Goal: Task Accomplishment & Management: Manage account settings

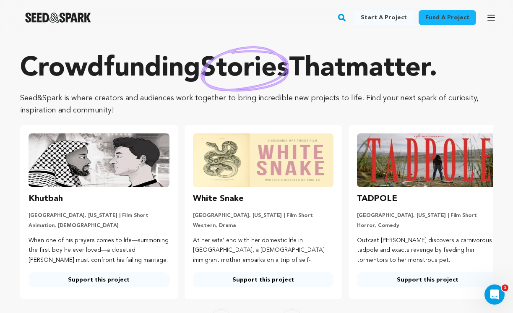
click at [487, 17] on icon "button" at bounding box center [491, 18] width 10 height 10
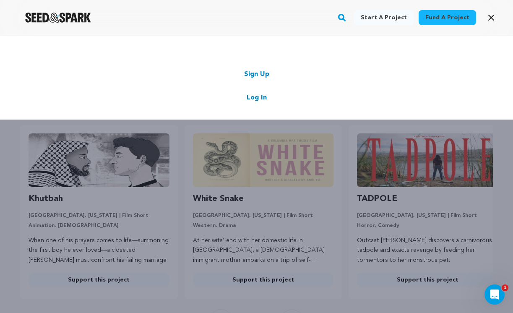
click at [262, 98] on link "Log In" at bounding box center [257, 98] width 20 height 10
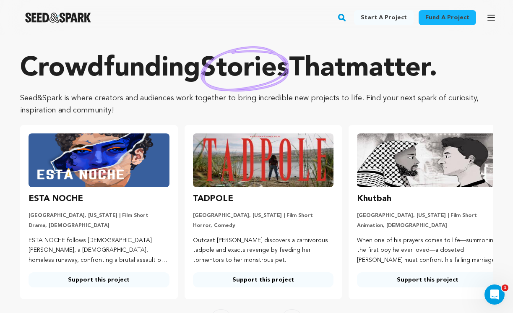
click at [495, 15] on icon "button" at bounding box center [491, 18] width 10 height 10
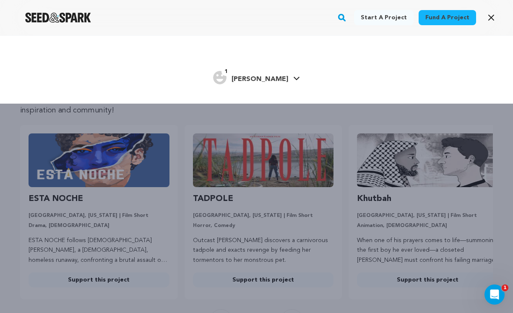
click at [283, 75] on link "1 Allison A. Allison A." at bounding box center [256, 76] width 87 height 15
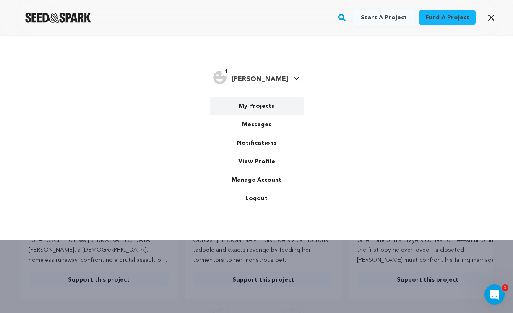
click at [247, 107] on link "My Projects" at bounding box center [257, 106] width 94 height 18
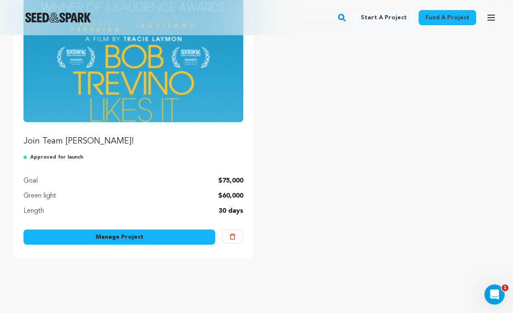
scroll to position [141, 0]
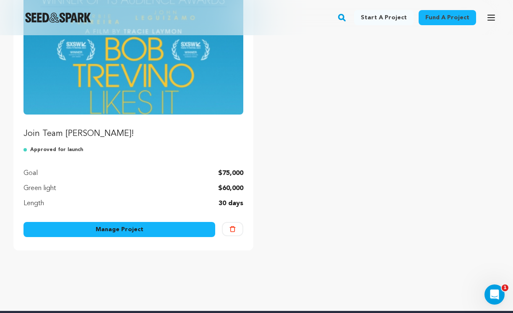
click at [151, 89] on img "Fund Join Team Trevino!" at bounding box center [133, 52] width 220 height 123
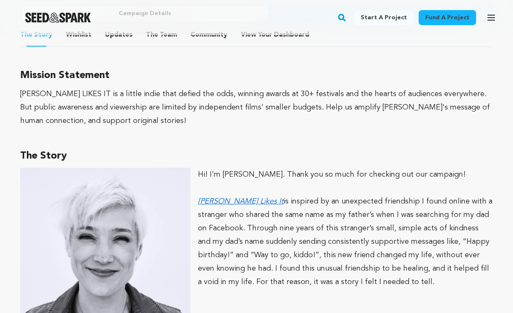
scroll to position [488, 0]
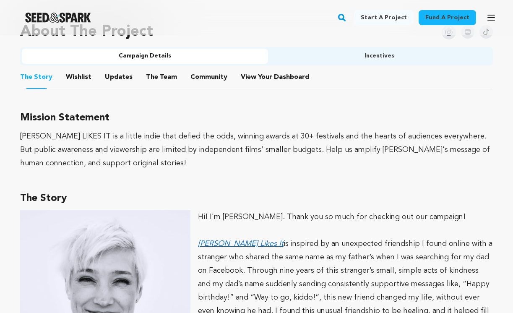
click at [158, 71] on button "The Team" at bounding box center [161, 79] width 20 height 20
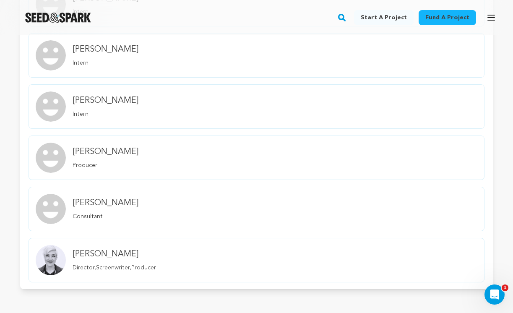
scroll to position [750, 0]
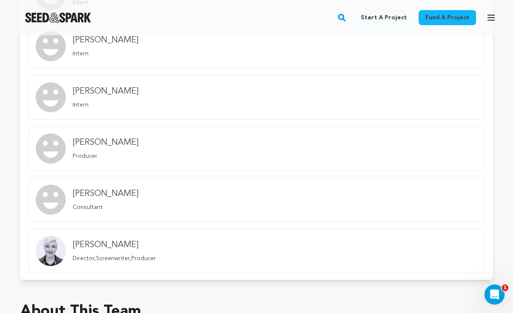
click at [153, 195] on link "Allison Austin Consultant" at bounding box center [257, 199] width 456 height 44
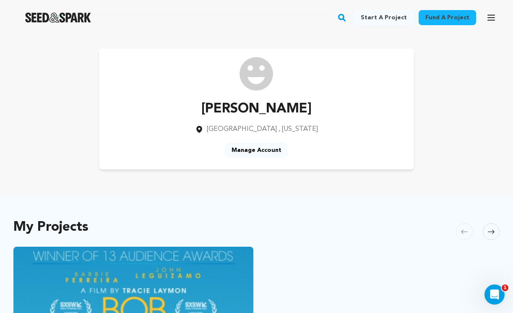
click at [258, 74] on img at bounding box center [256, 74] width 34 height 34
click at [247, 148] on link "Manage Account" at bounding box center [256, 150] width 63 height 15
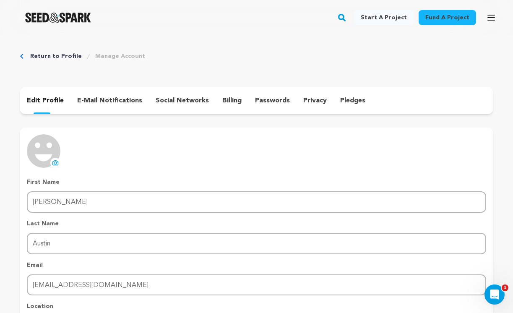
click at [52, 151] on img at bounding box center [44, 151] width 34 height 34
click at [54, 162] on icon at bounding box center [55, 163] width 3 height 3
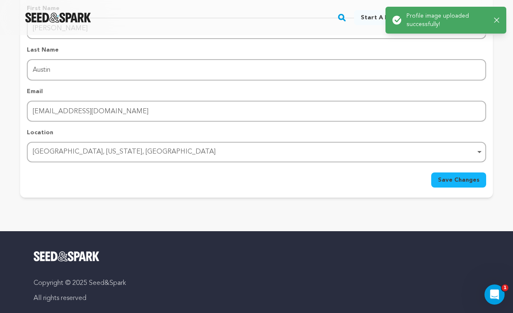
scroll to position [175, 0]
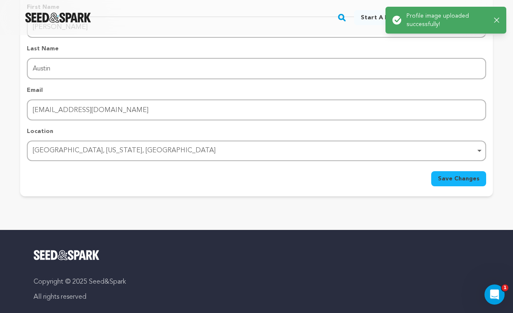
click at [460, 181] on span "Save Changes" at bounding box center [459, 178] width 42 height 8
click at [460, 180] on span "Save Changes" at bounding box center [459, 178] width 42 height 8
click at [52, 11] on div at bounding box center [58, 18] width 116 height 22
click at [52, 20] on img "Seed&Spark Homepage" at bounding box center [58, 18] width 66 height 10
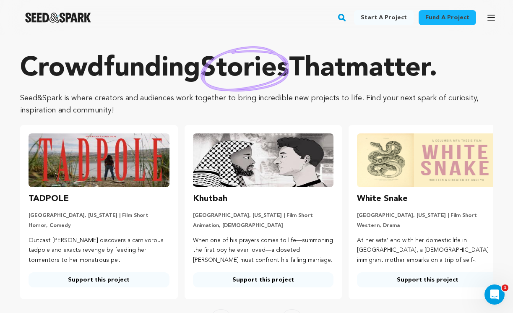
click at [492, 17] on icon "button" at bounding box center [491, 18] width 10 height 10
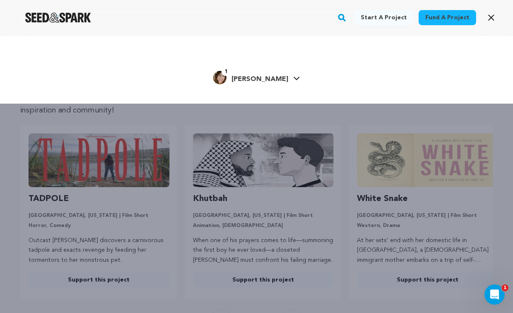
click at [258, 80] on span "[PERSON_NAME]" at bounding box center [259, 79] width 57 height 7
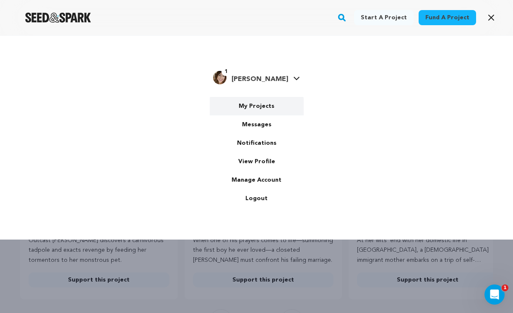
click at [246, 108] on link "My Projects" at bounding box center [257, 106] width 94 height 18
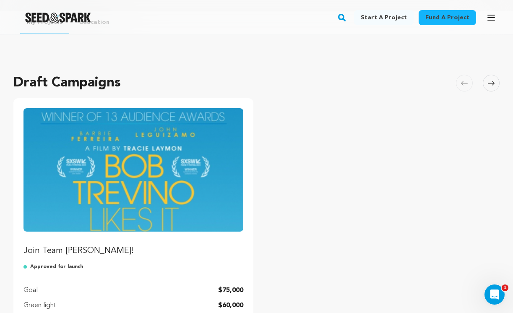
scroll to position [24, 0]
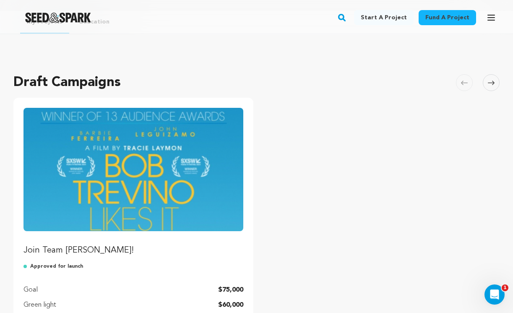
click at [172, 179] on img "Fund Join Team Trevino!" at bounding box center [133, 169] width 220 height 123
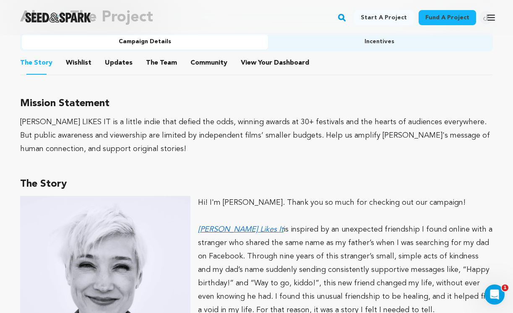
scroll to position [493, 0]
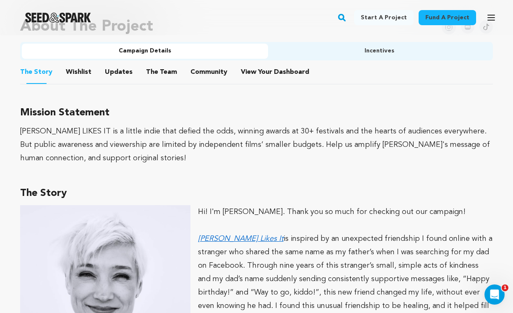
click at [151, 73] on button "The Team" at bounding box center [161, 74] width 20 height 20
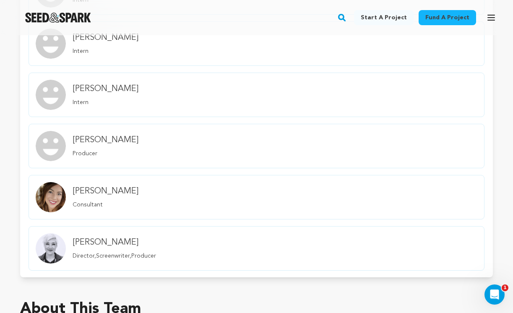
scroll to position [812, 0]
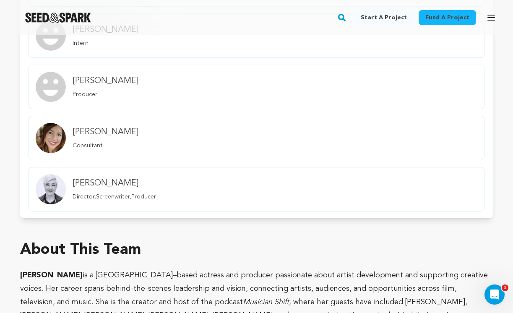
click at [52, 122] on div "member.name Profile" at bounding box center [50, 138] width 37 height 37
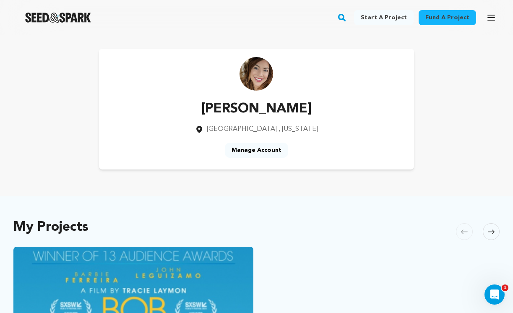
click at [252, 149] on link "Manage Account" at bounding box center [256, 150] width 63 height 15
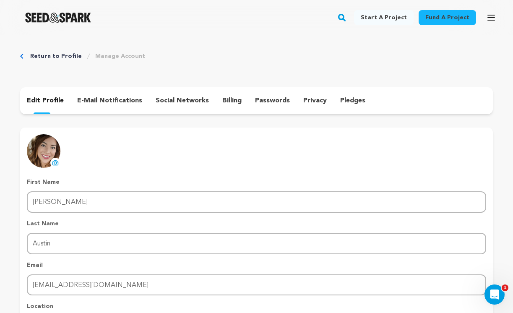
click at [55, 161] on icon at bounding box center [55, 162] width 5 height 5
click at [33, 56] on link "Return to Profile" at bounding box center [56, 56] width 52 height 8
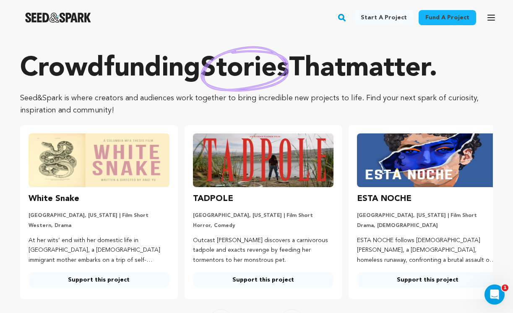
click at [493, 18] on icon "button" at bounding box center [491, 17] width 7 height 5
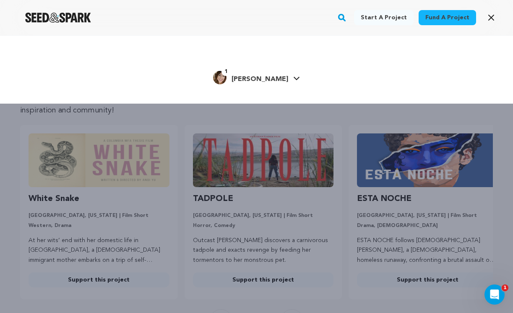
click at [263, 79] on span "[PERSON_NAME]" at bounding box center [259, 79] width 57 height 7
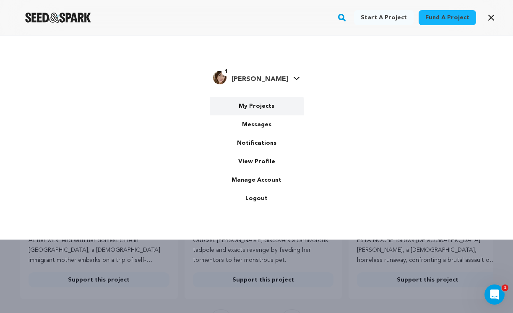
click at [241, 109] on link "My Projects" at bounding box center [257, 106] width 94 height 18
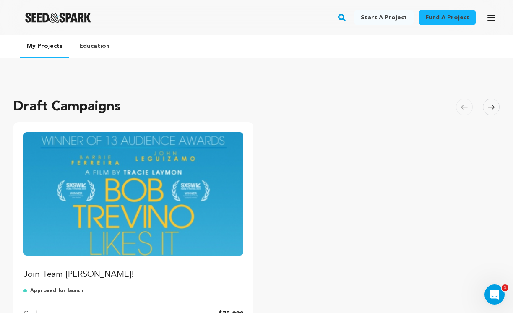
click at [201, 169] on img "Fund Join Team Trevino!" at bounding box center [133, 193] width 220 height 123
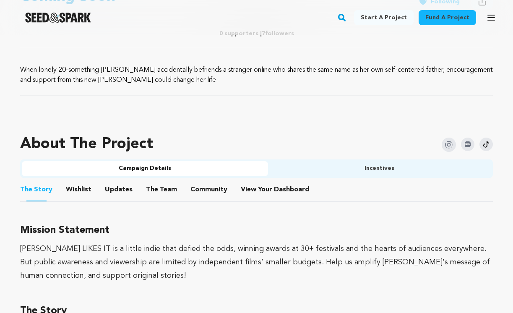
scroll to position [469, 0]
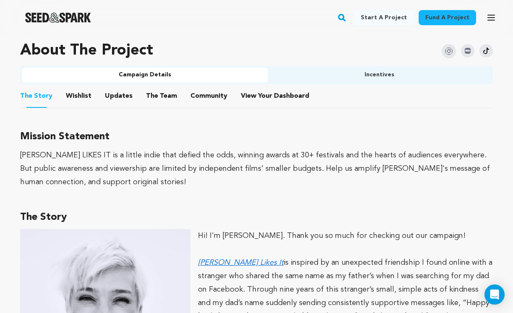
click at [159, 95] on button "The Team" at bounding box center [161, 98] width 20 height 20
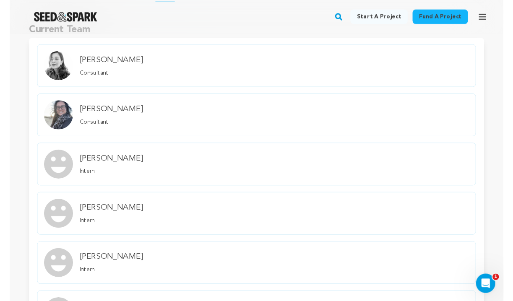
scroll to position [577, 0]
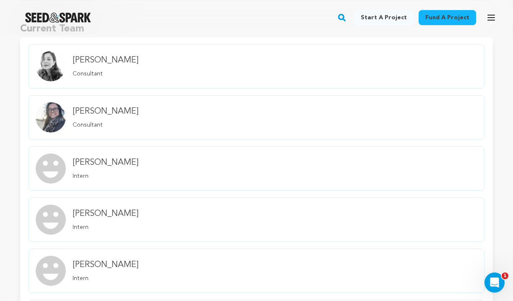
click at [488, 18] on icon "button" at bounding box center [491, 17] width 7 height 5
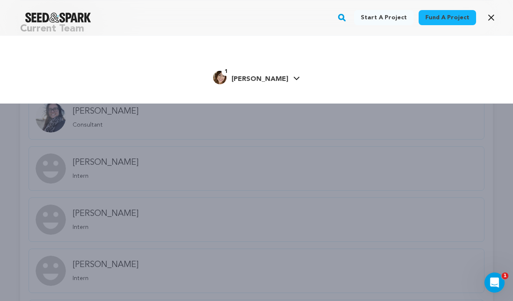
click at [261, 74] on h4 "[PERSON_NAME]" at bounding box center [259, 79] width 57 height 10
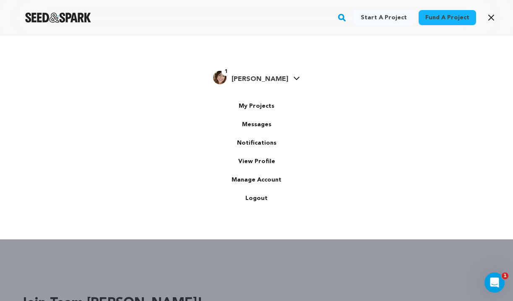
click at [226, 78] on img "Allison A.'s Profile" at bounding box center [219, 77] width 13 height 13
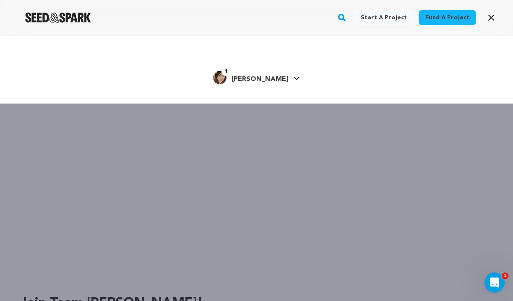
click at [263, 74] on div "1 Allison A." at bounding box center [250, 77] width 75 height 13
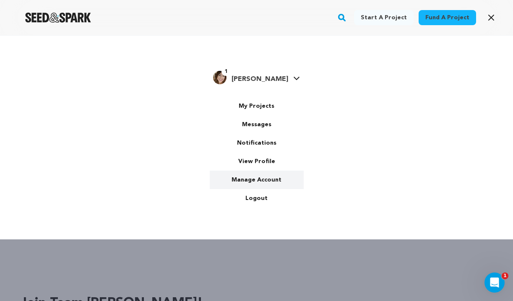
click at [258, 175] on link "Manage Account" at bounding box center [257, 180] width 94 height 18
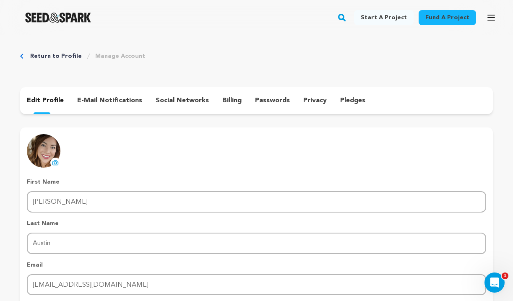
click at [55, 162] on icon at bounding box center [55, 162] width 7 height 7
click at [492, 22] on icon "button" at bounding box center [491, 18] width 10 height 10
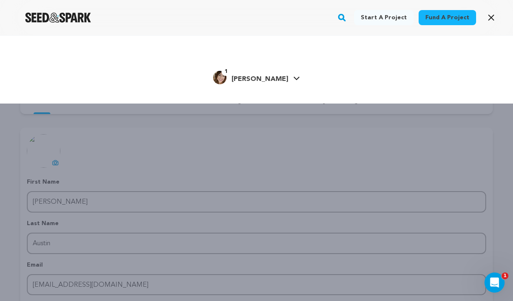
click at [269, 80] on span "[PERSON_NAME]" at bounding box center [259, 79] width 57 height 7
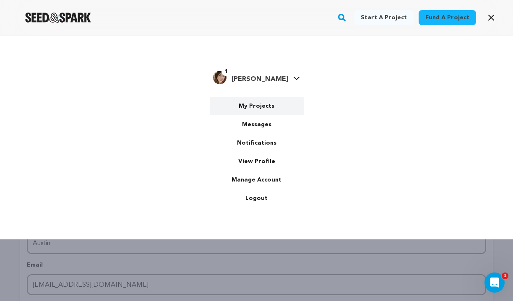
click at [253, 107] on link "My Projects" at bounding box center [257, 106] width 94 height 18
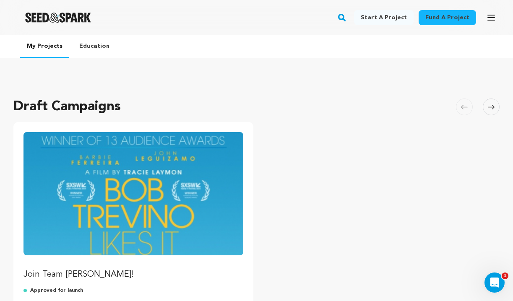
click at [142, 161] on img "Fund Join Team Trevino!" at bounding box center [133, 193] width 220 height 123
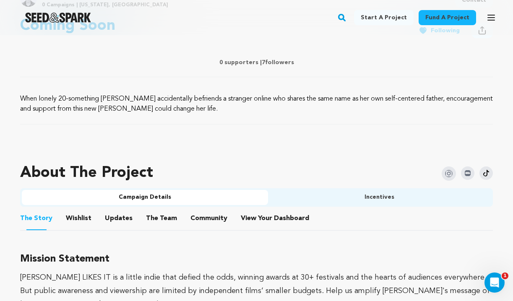
scroll to position [363, 0]
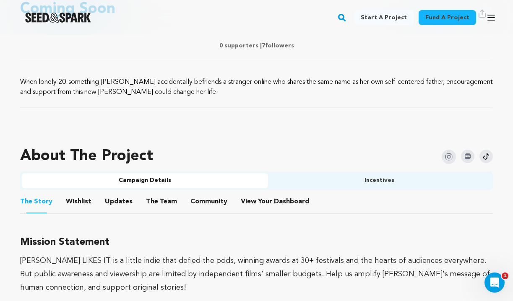
click at [151, 205] on button "The Team" at bounding box center [161, 203] width 20 height 20
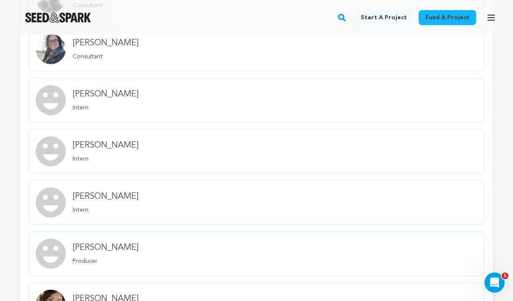
scroll to position [691, 0]
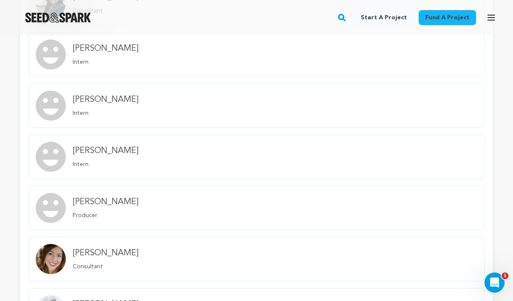
click at [49, 257] on img "member.name Profile" at bounding box center [51, 259] width 30 height 30
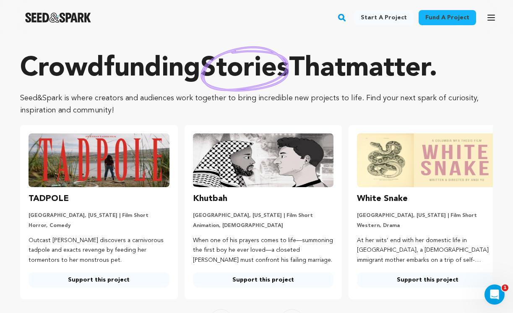
click at [489, 18] on icon "button" at bounding box center [491, 17] width 7 height 5
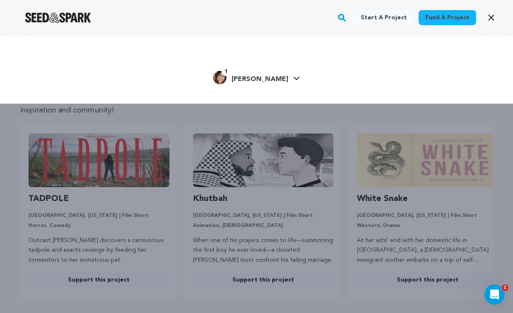
click at [274, 76] on span "[PERSON_NAME]" at bounding box center [259, 79] width 57 height 7
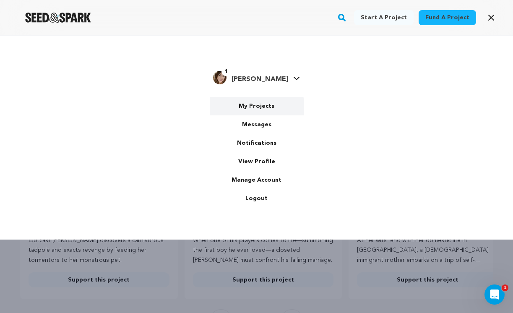
click at [250, 109] on link "My Projects" at bounding box center [257, 106] width 94 height 18
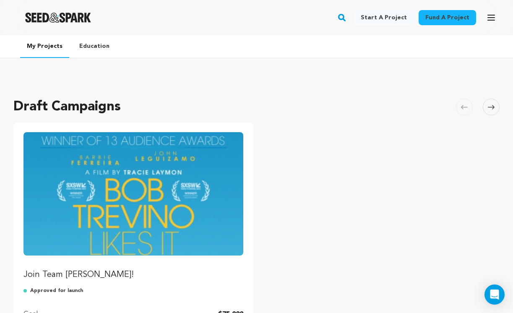
click at [60, 175] on img "Fund Join Team Trevino!" at bounding box center [133, 193] width 220 height 123
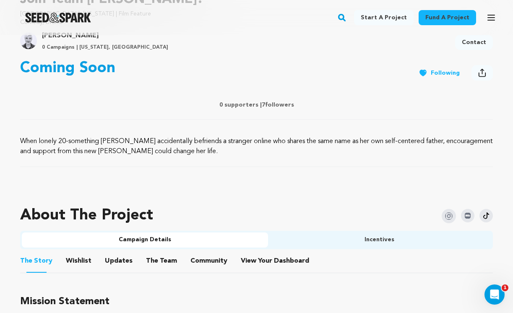
scroll to position [305, 0]
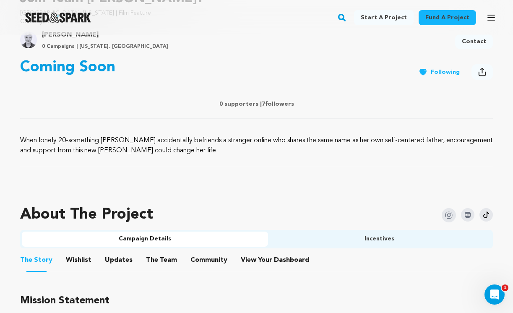
click at [151, 259] on button "The Team" at bounding box center [161, 262] width 20 height 20
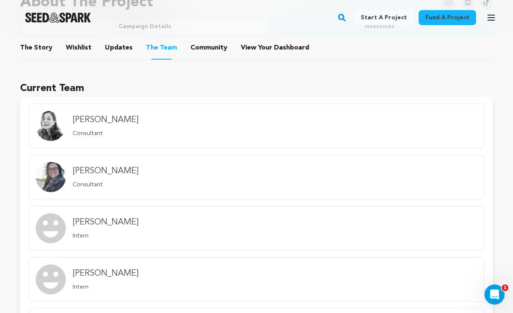
scroll to position [517, 0]
click at [55, 132] on img "member.name Profile" at bounding box center [51, 126] width 30 height 30
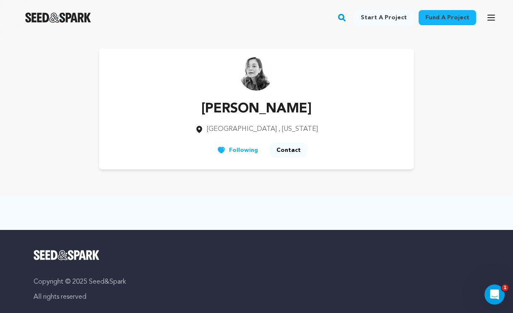
click at [255, 76] on img at bounding box center [256, 74] width 34 height 34
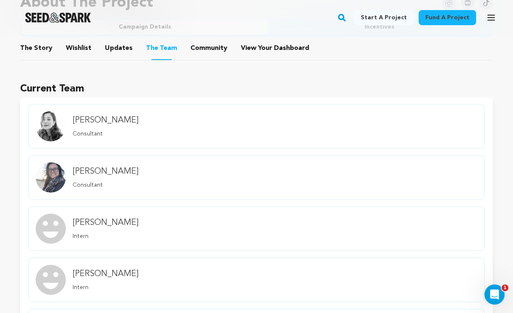
click at [56, 177] on img "member.name Profile" at bounding box center [51, 177] width 30 height 30
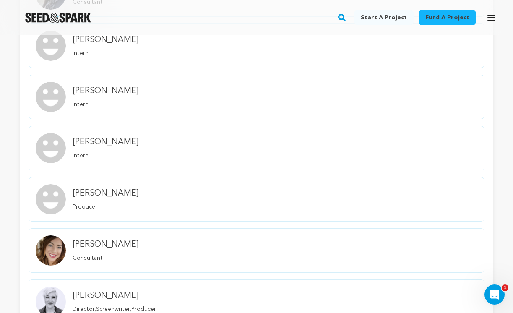
scroll to position [700, 0]
click at [53, 250] on img "member.name Profile" at bounding box center [51, 250] width 30 height 30
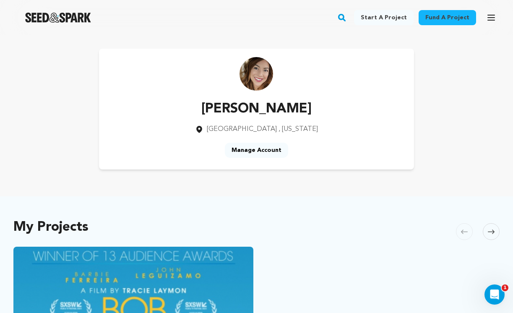
click at [268, 65] on img at bounding box center [256, 74] width 34 height 34
click at [260, 151] on link "Manage Account" at bounding box center [256, 150] width 63 height 15
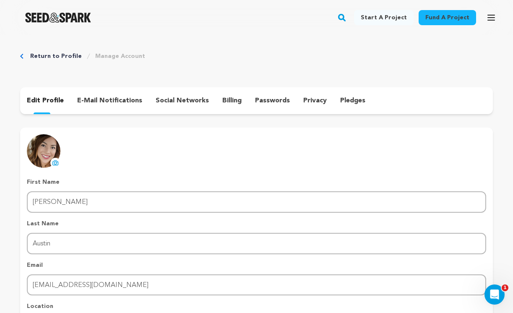
click at [53, 166] on icon at bounding box center [55, 162] width 7 height 7
click at [164, 105] on p "social networks" at bounding box center [182, 101] width 53 height 10
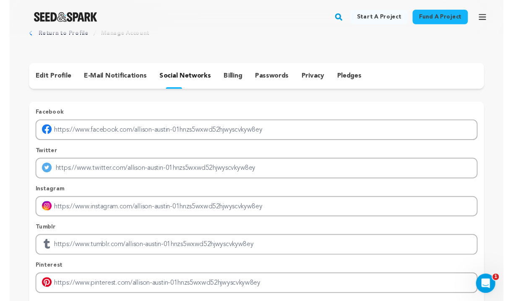
scroll to position [18, 0]
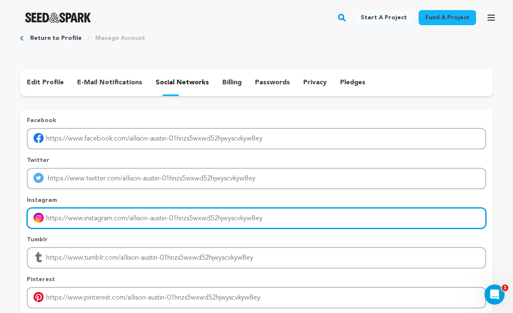
click at [91, 218] on input "Enter instagram handle link" at bounding box center [256, 218] width 459 height 21
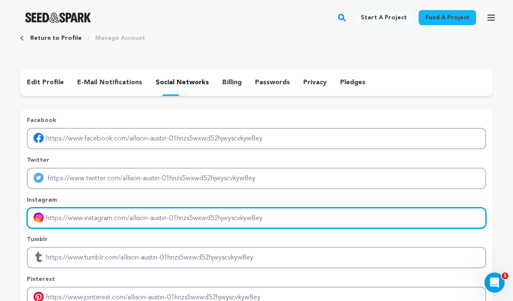
click at [76, 214] on input "Enter instagram handle link" at bounding box center [256, 218] width 459 height 21
paste input "https://www.instagram.com/stories/allisonaustinofficial/"
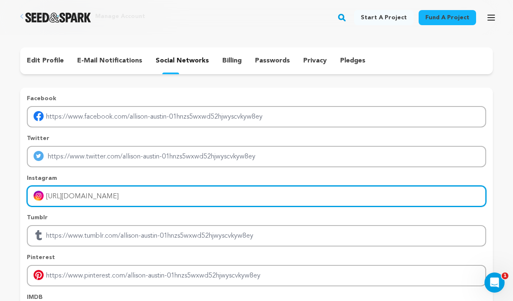
scroll to position [44, 0]
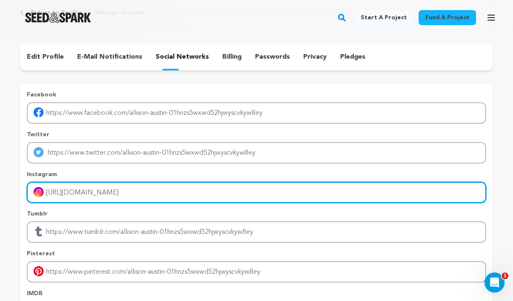
type input "https://www.instagram.com/stories/allisonaustinofficial/"
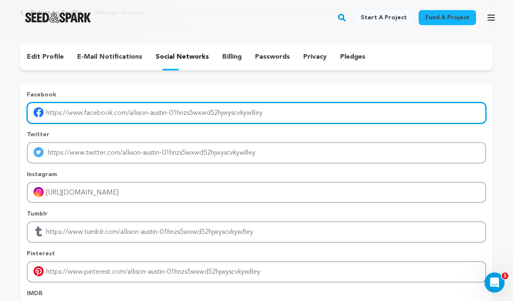
click at [179, 114] on input "Enter facebook profile link" at bounding box center [256, 112] width 459 height 21
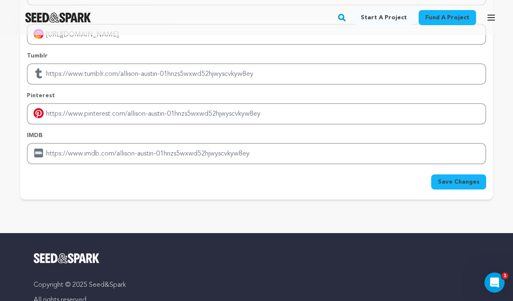
scroll to position [221, 0]
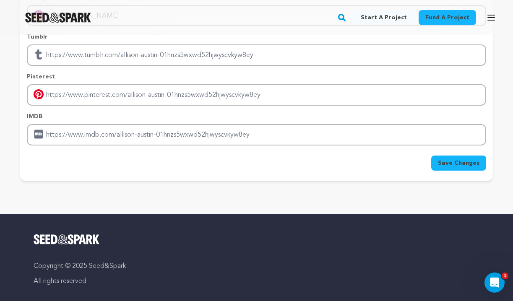
click at [462, 160] on span "Save Changes" at bounding box center [459, 163] width 42 height 8
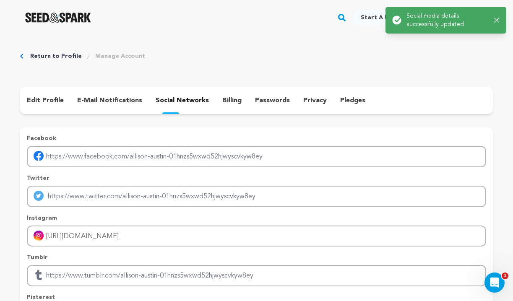
scroll to position [0, 0]
click at [44, 56] on link "Return to Profile" at bounding box center [56, 56] width 52 height 8
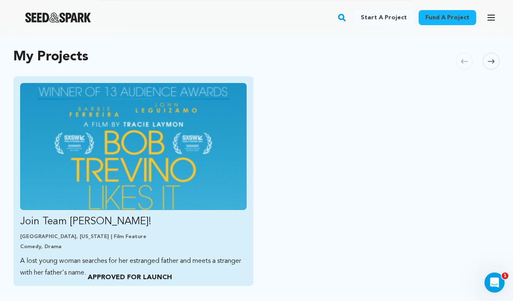
scroll to position [161, 0]
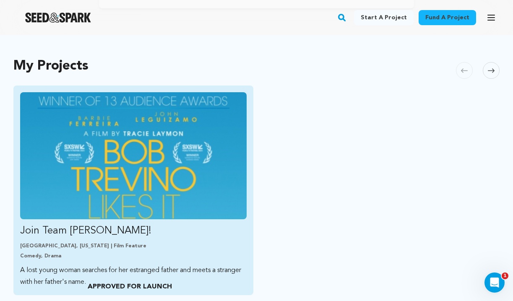
click at [136, 164] on img "Fund Join Team Trevino!" at bounding box center [133, 155] width 226 height 127
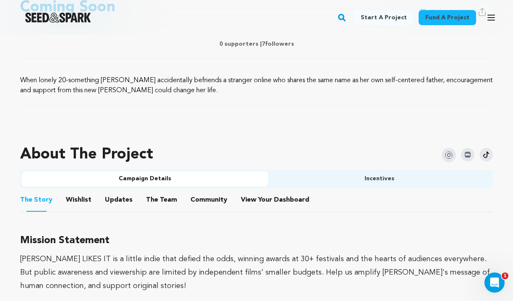
scroll to position [366, 0]
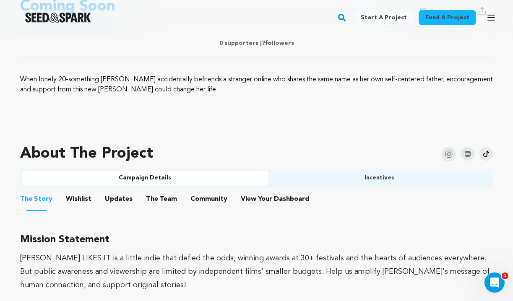
click at [151, 197] on button "The Team" at bounding box center [161, 201] width 20 height 20
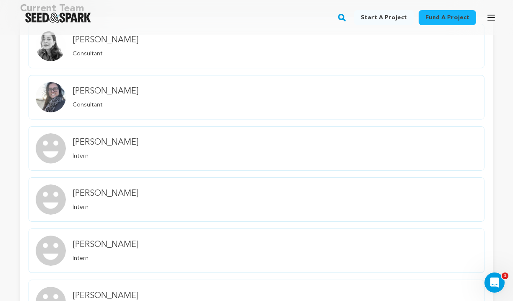
scroll to position [601, 0]
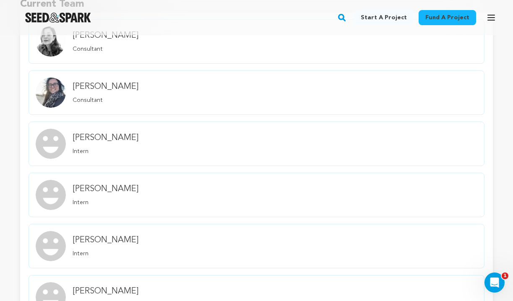
click at [92, 45] on p "Consultant" at bounding box center [106, 49] width 66 height 8
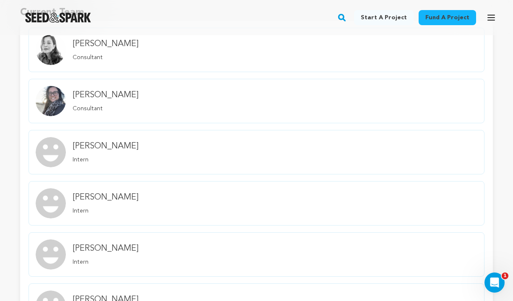
click at [94, 95] on h4 "[PERSON_NAME]" at bounding box center [106, 95] width 66 height 12
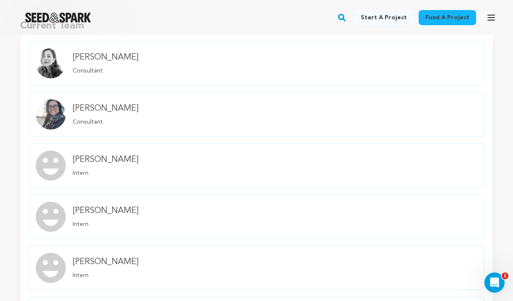
scroll to position [584, 0]
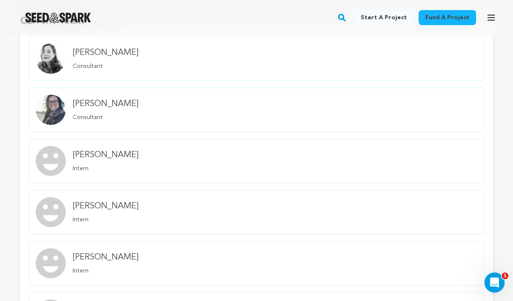
click at [87, 157] on h4 "[PERSON_NAME]" at bounding box center [106, 155] width 66 height 12
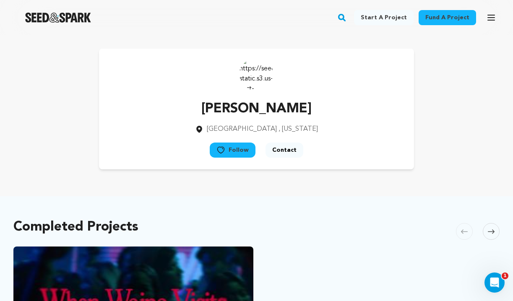
click at [221, 151] on icon at bounding box center [220, 150] width 9 height 8
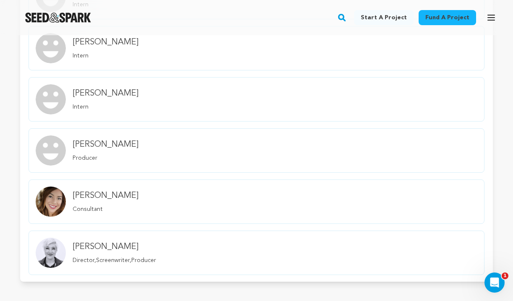
scroll to position [769, 0]
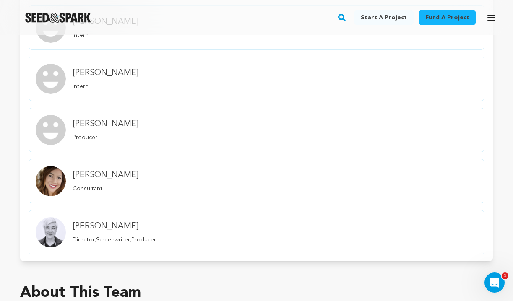
click at [91, 73] on h4 "[PERSON_NAME]" at bounding box center [106, 73] width 66 height 12
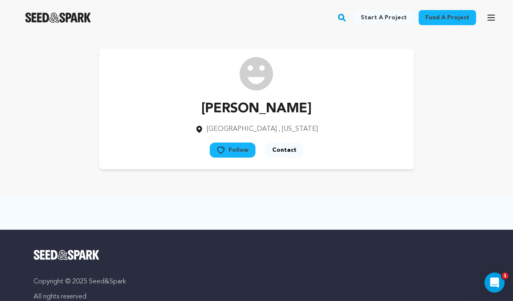
click at [240, 149] on button "Follow" at bounding box center [233, 150] width 46 height 15
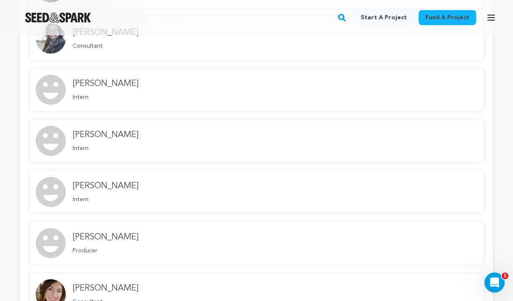
scroll to position [656, 0]
click at [115, 146] on p "Intern" at bounding box center [106, 148] width 66 height 8
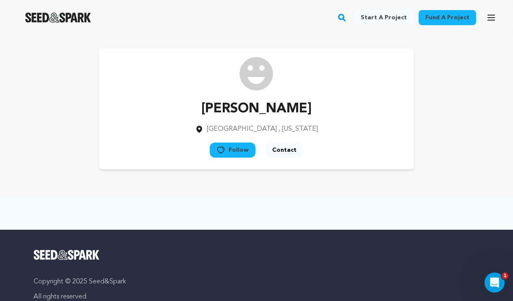
click at [237, 153] on button "Follow" at bounding box center [233, 150] width 46 height 15
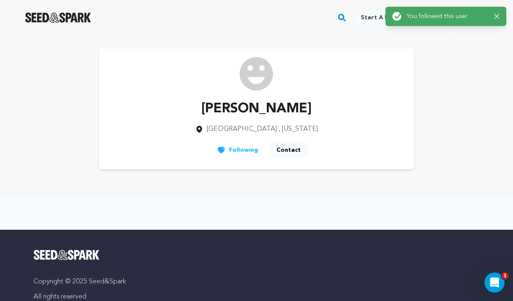
click at [222, 148] on icon at bounding box center [221, 150] width 7 height 7
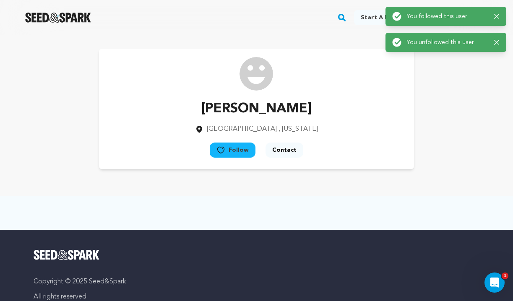
click at [222, 148] on icon at bounding box center [220, 150] width 9 height 8
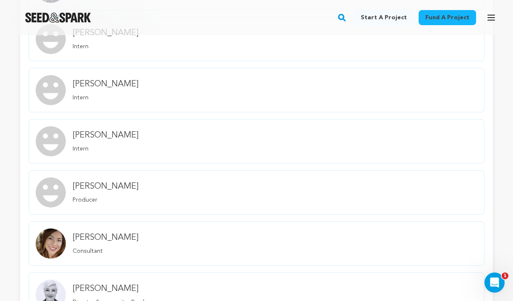
scroll to position [709, 0]
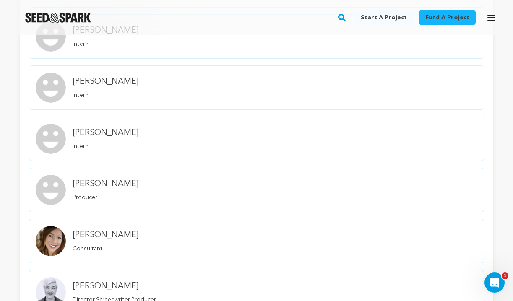
click at [86, 185] on h4 "[PERSON_NAME]" at bounding box center [106, 184] width 66 height 12
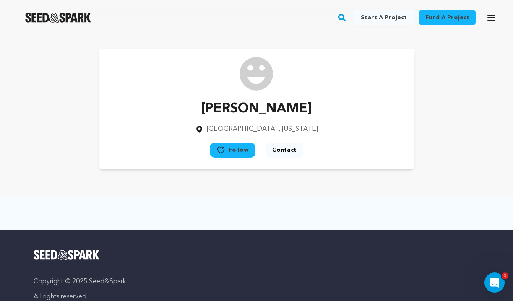
click at [244, 149] on button "Follow" at bounding box center [233, 150] width 46 height 15
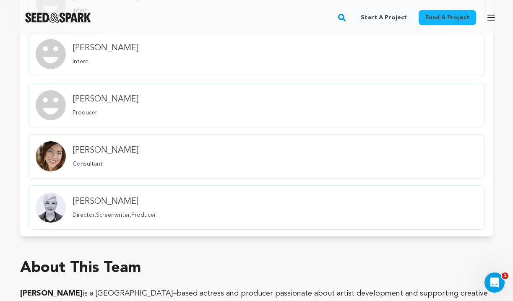
scroll to position [795, 0]
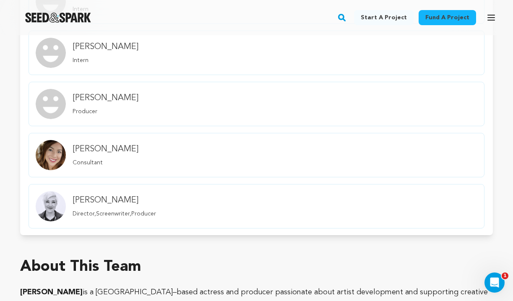
click at [102, 150] on h4 "Allison Austin" at bounding box center [106, 149] width 66 height 12
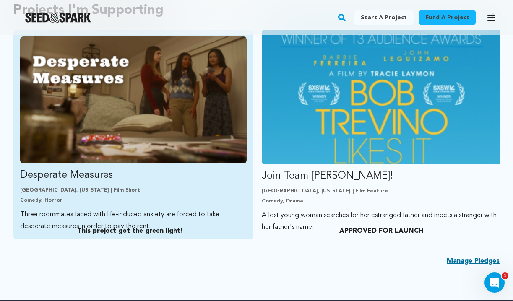
scroll to position [503, 0]
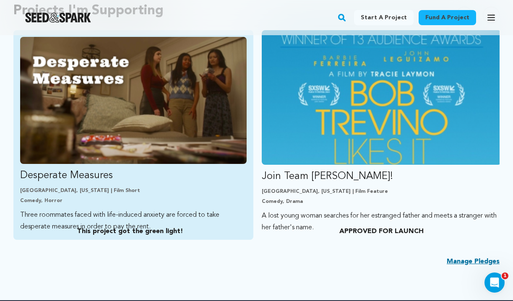
click at [85, 106] on img "Fund Desperate Measures" at bounding box center [133, 100] width 226 height 127
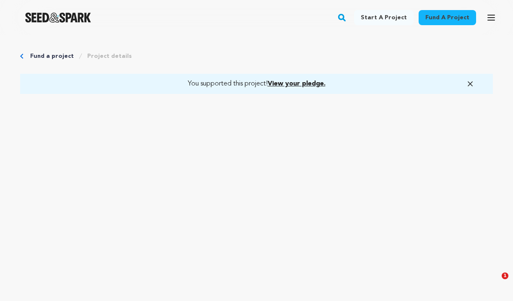
click at [291, 83] on span "View your pledge." at bounding box center [297, 84] width 58 height 7
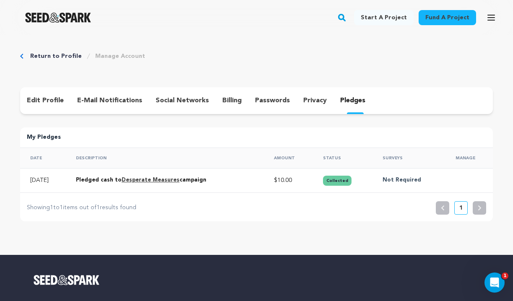
click at [224, 97] on p "billing" at bounding box center [231, 101] width 19 height 10
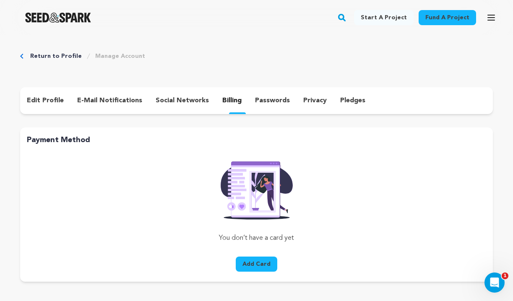
click at [39, 52] on link "Return to Profile" at bounding box center [56, 56] width 52 height 8
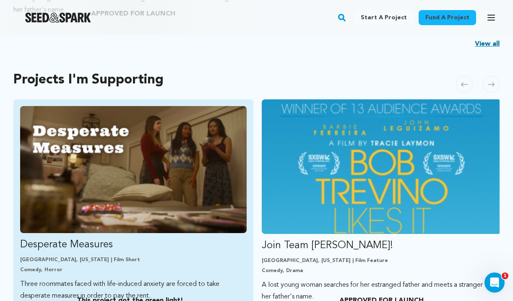
scroll to position [439, 0]
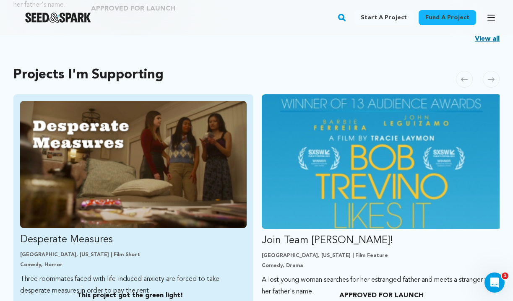
click at [176, 147] on img "Fund Desperate Measures" at bounding box center [133, 164] width 226 height 127
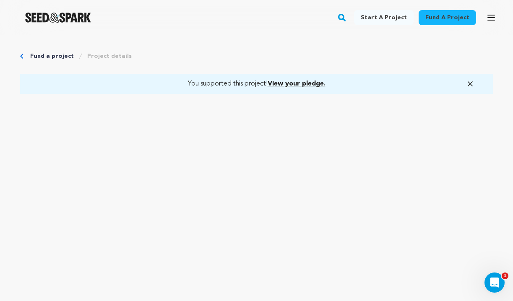
click at [51, 56] on link "Fund a project" at bounding box center [52, 56] width 44 height 8
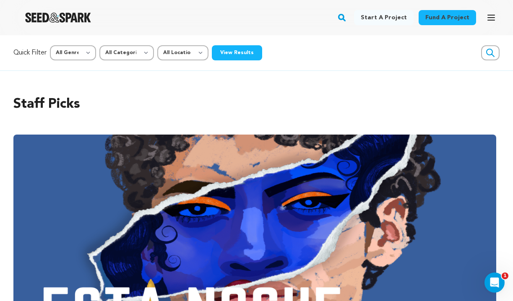
click at [491, 13] on icon "button" at bounding box center [491, 18] width 10 height 10
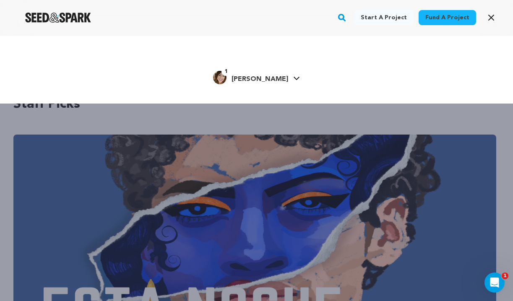
click at [269, 77] on span "[PERSON_NAME]" at bounding box center [259, 79] width 57 height 7
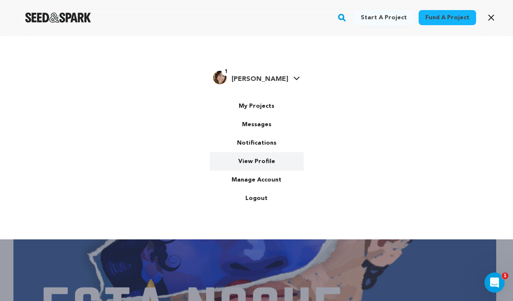
click at [254, 168] on link "View Profile" at bounding box center [257, 161] width 94 height 18
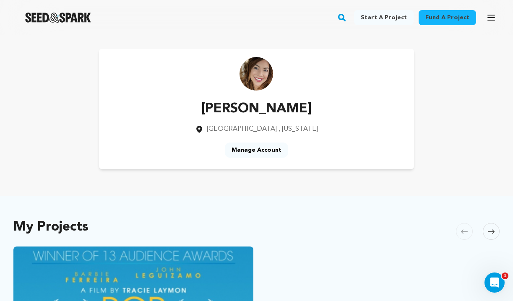
click at [489, 21] on icon "button" at bounding box center [491, 18] width 10 height 10
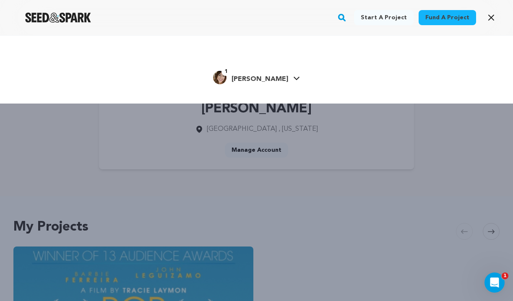
click at [489, 21] on icon "button" at bounding box center [491, 18] width 10 height 10
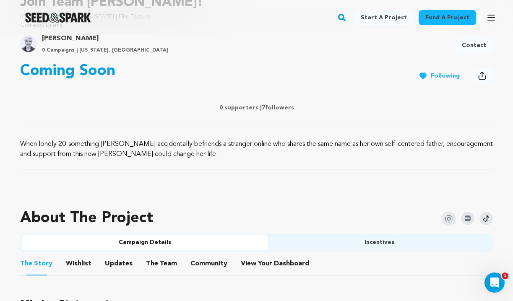
scroll to position [302, 0]
click at [156, 259] on button "The Team" at bounding box center [161, 265] width 20 height 20
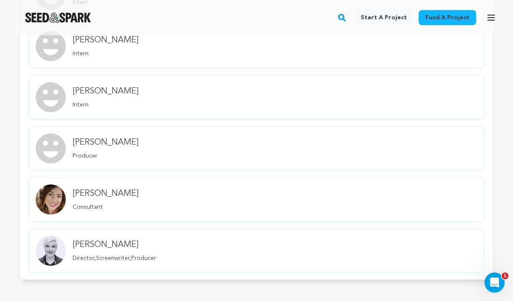
scroll to position [753, 0]
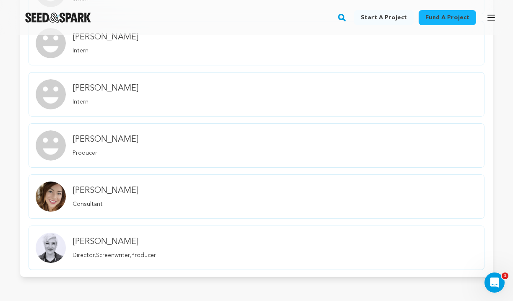
click at [64, 246] on img "member.name Profile" at bounding box center [51, 248] width 30 height 30
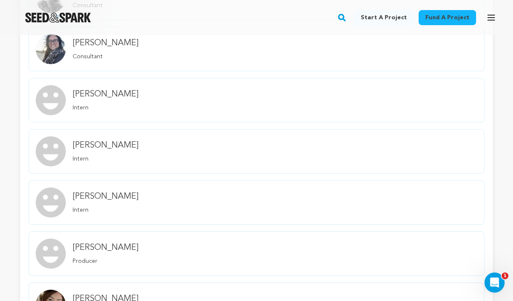
scroll to position [652, 0]
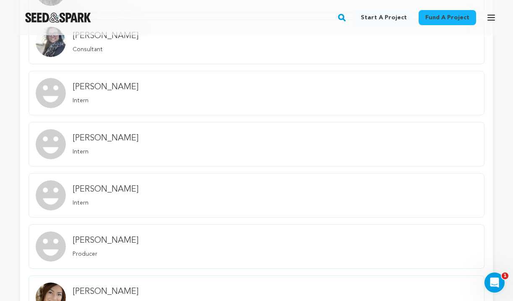
click at [51, 138] on img "member.name Profile" at bounding box center [51, 144] width 30 height 30
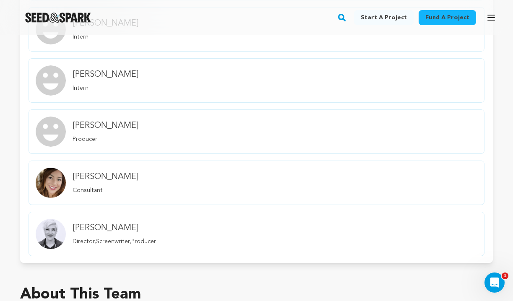
scroll to position [763, 0]
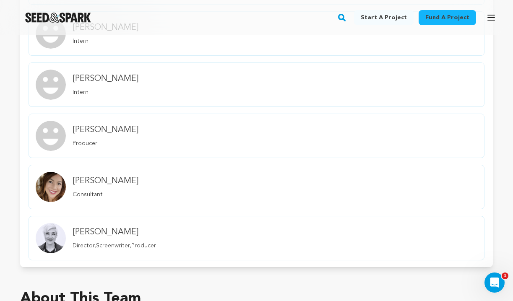
click at [58, 83] on img "member.name Profile" at bounding box center [51, 85] width 30 height 30
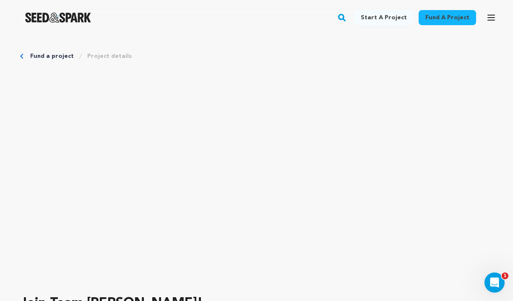
click at [66, 58] on link "Fund a project" at bounding box center [52, 56] width 44 height 8
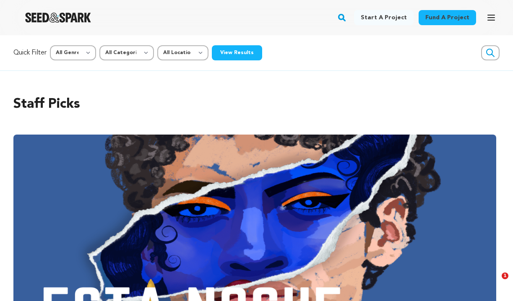
click at [494, 17] on icon "button" at bounding box center [491, 18] width 10 height 10
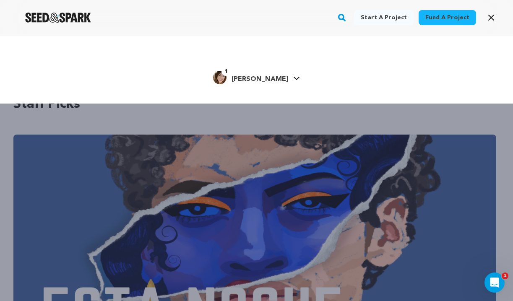
click at [293, 77] on icon at bounding box center [296, 78] width 7 height 4
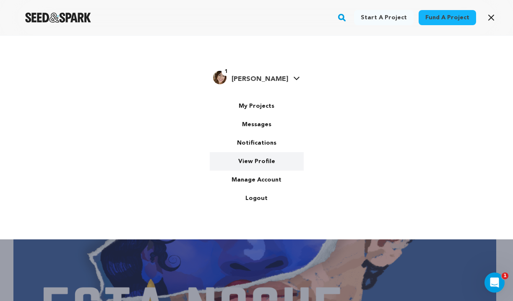
click at [262, 166] on link "View Profile" at bounding box center [257, 161] width 94 height 18
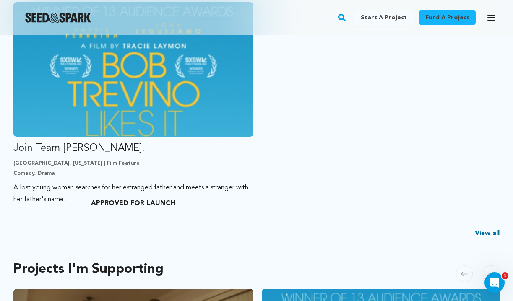
scroll to position [244, 0]
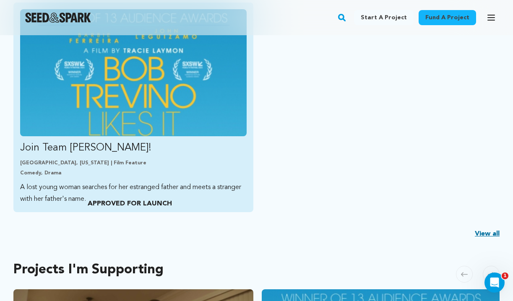
click at [170, 79] on img "Fund Join Team Trevino!" at bounding box center [133, 72] width 226 height 127
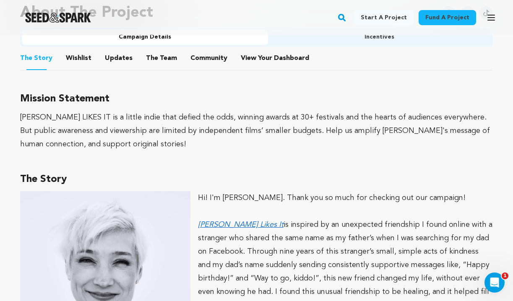
scroll to position [519, 0]
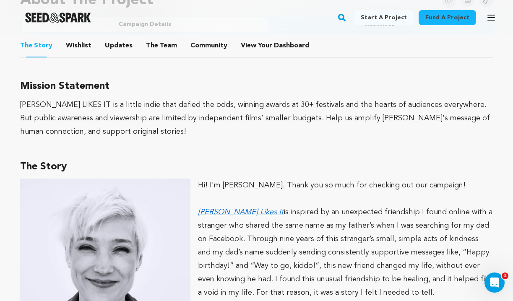
click at [200, 46] on button "Community" at bounding box center [209, 47] width 20 height 20
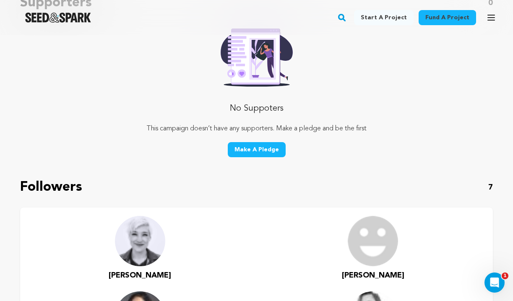
scroll to position [562, 0]
